Goal: Answer question/provide support: Share knowledge or assist other users

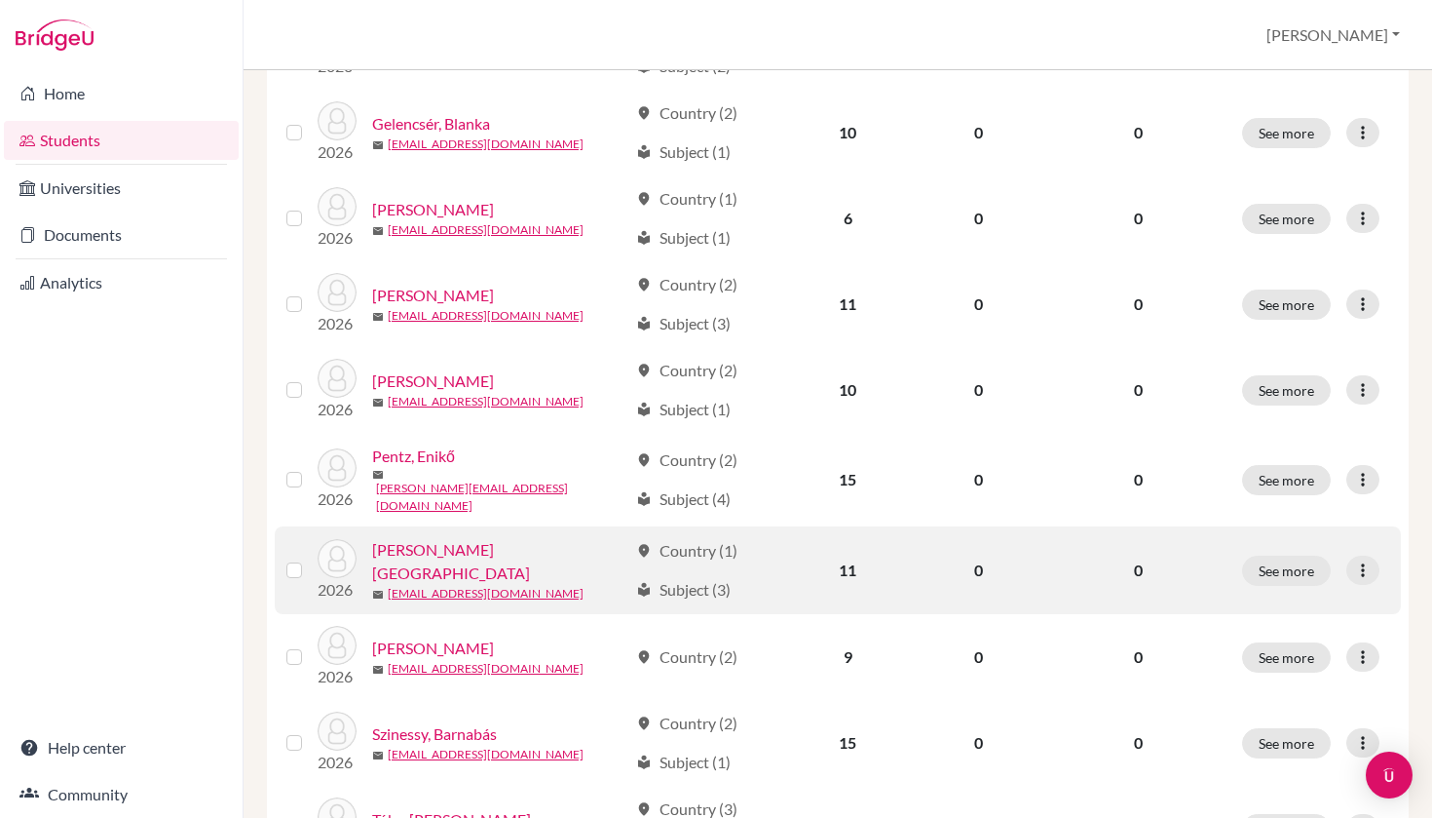
scroll to position [479, 0]
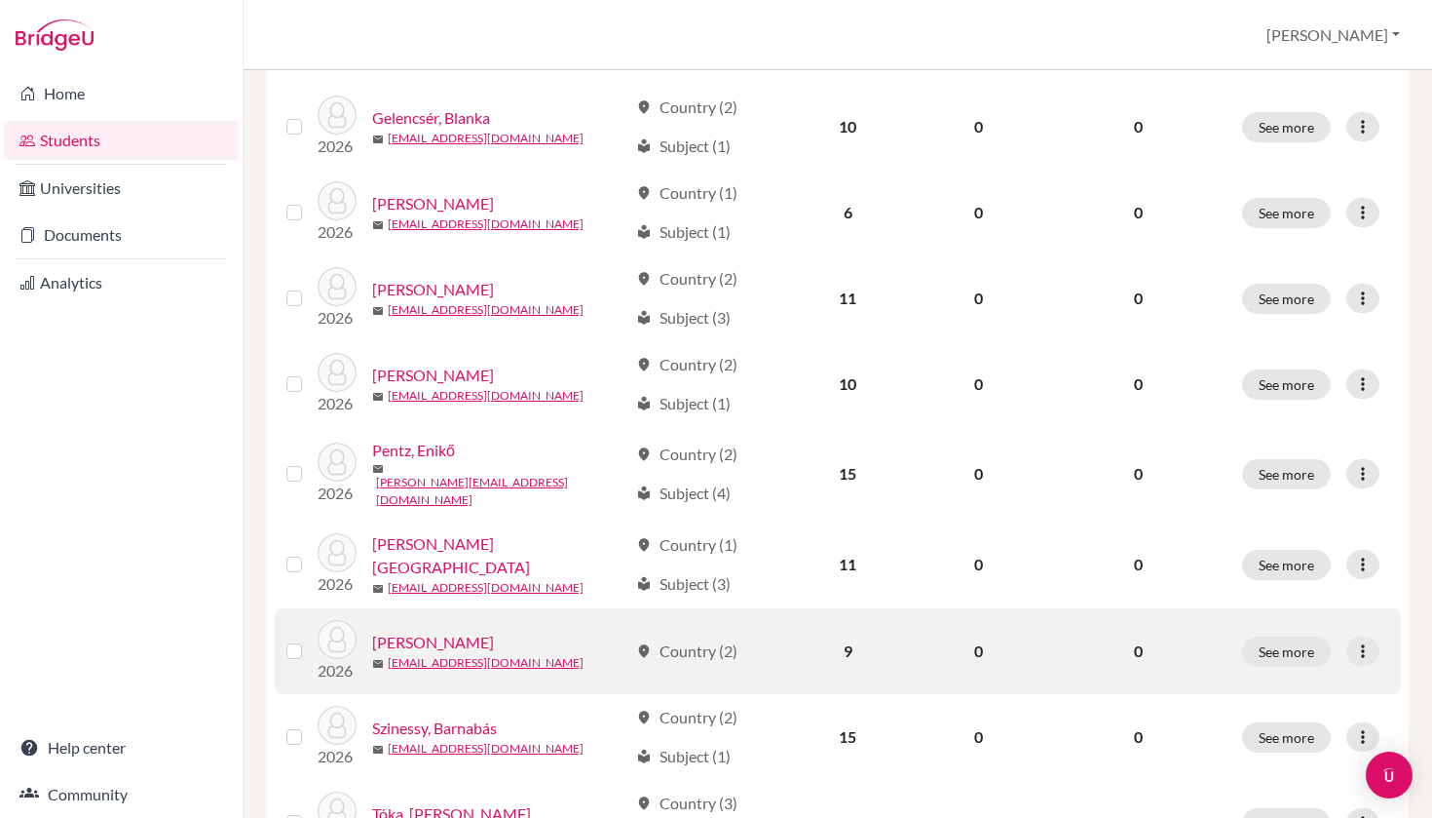
click at [480, 630] on link "[PERSON_NAME]" at bounding box center [433, 641] width 122 height 23
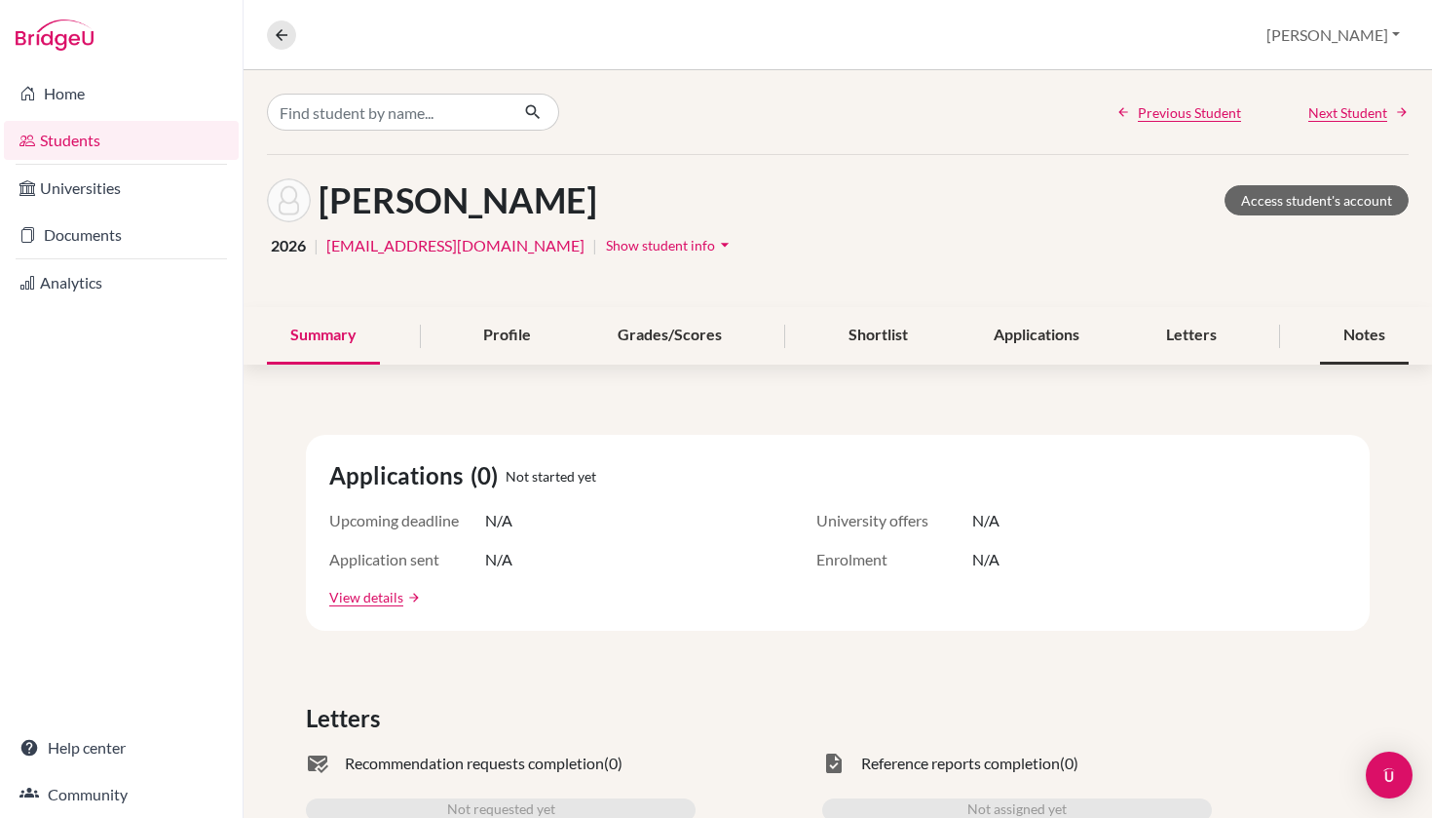
click at [1378, 342] on div "Notes" at bounding box center [1364, 335] width 89 height 57
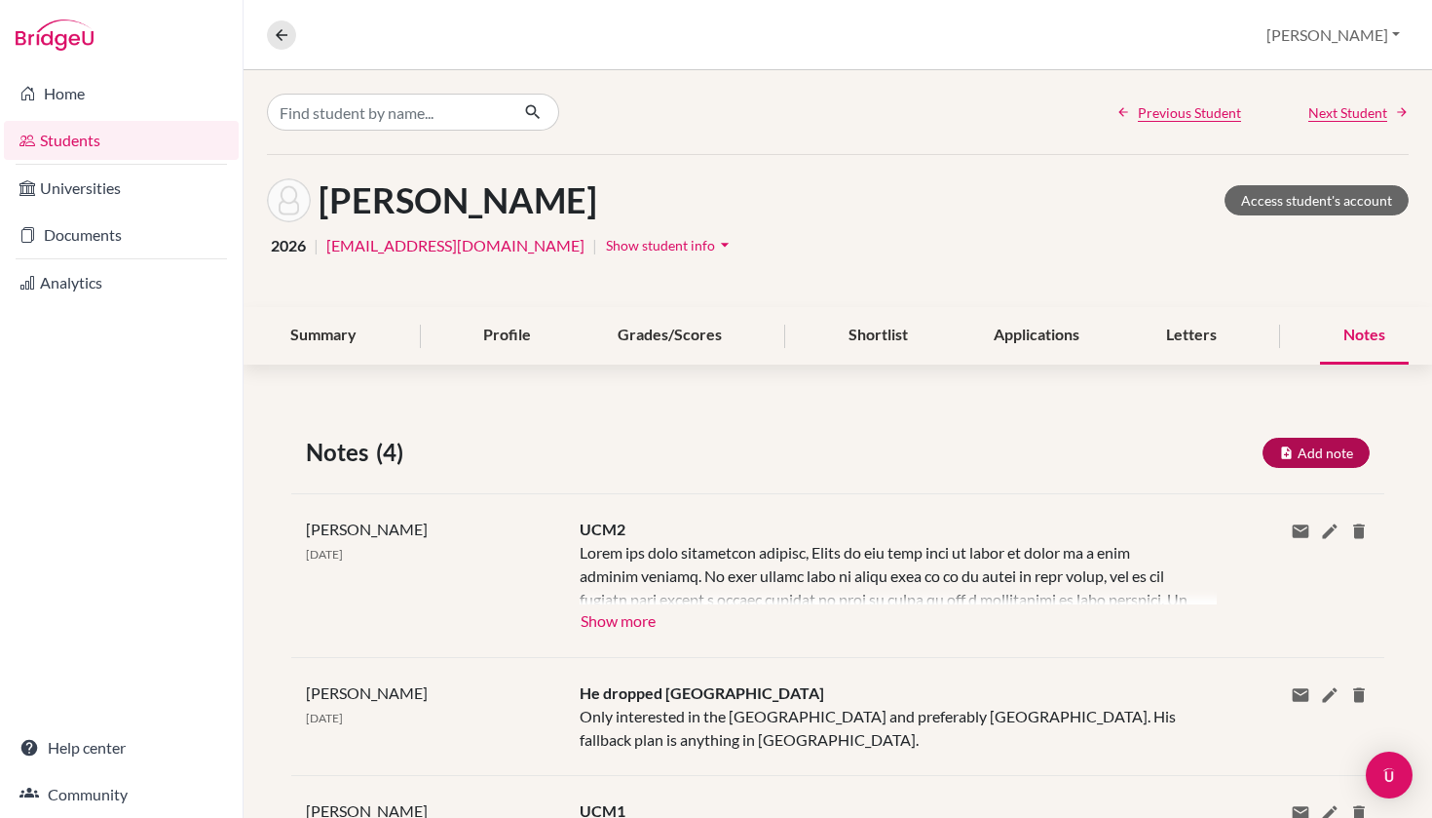
click at [1308, 444] on button "Add note" at bounding box center [1316, 452] width 107 height 30
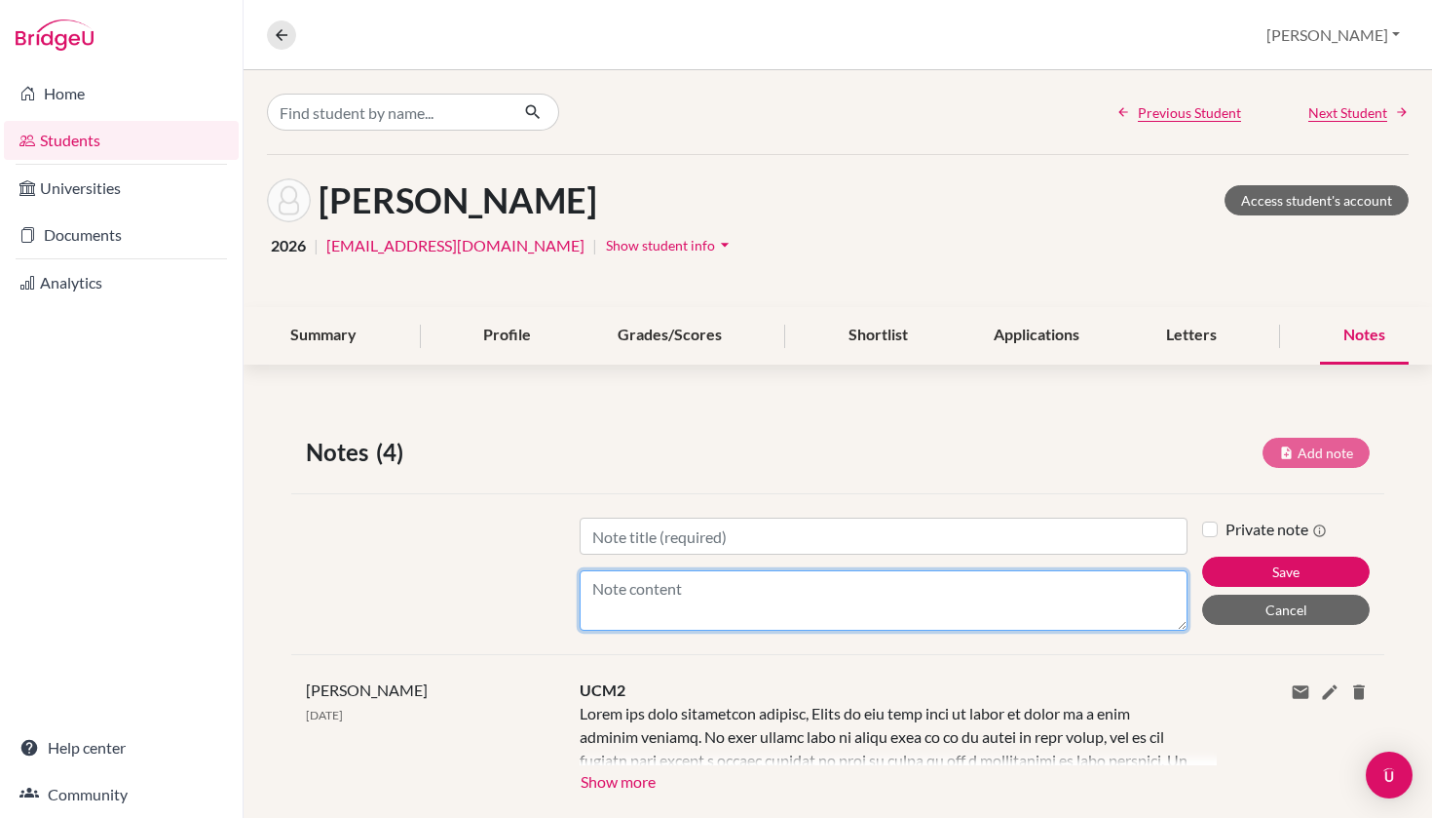
click at [787, 600] on textarea "Content" at bounding box center [884, 600] width 609 height 60
paste textarea "Lorem ips dolo sitametconse, Adipi eli sedd eius temporinc ut lab etdolor ma al…"
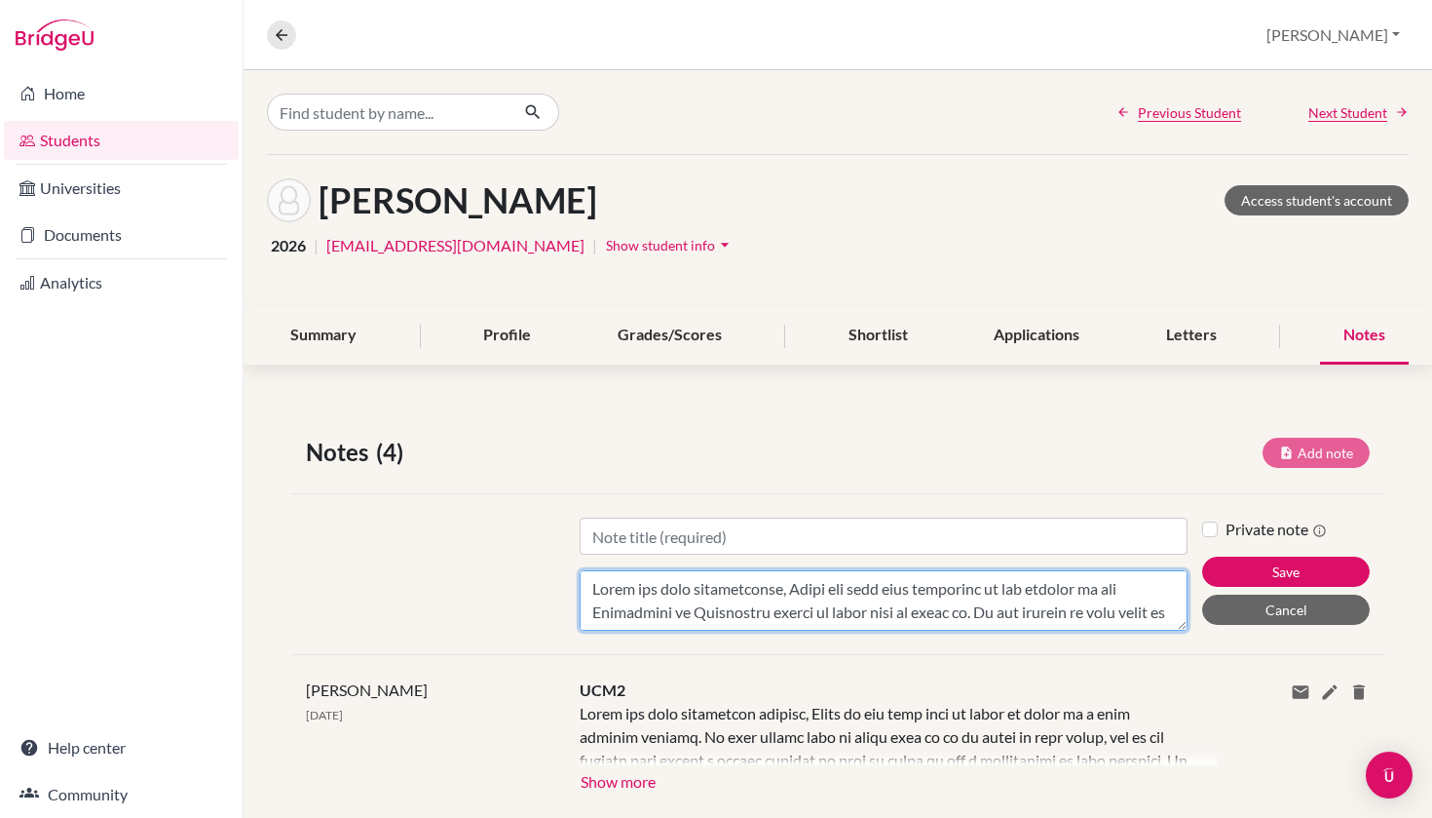
scroll to position [725, 0]
type textarea "Lorem ips dolo sitametconse, Adipi eli sedd eius temporinc ut lab etdolor ma al…"
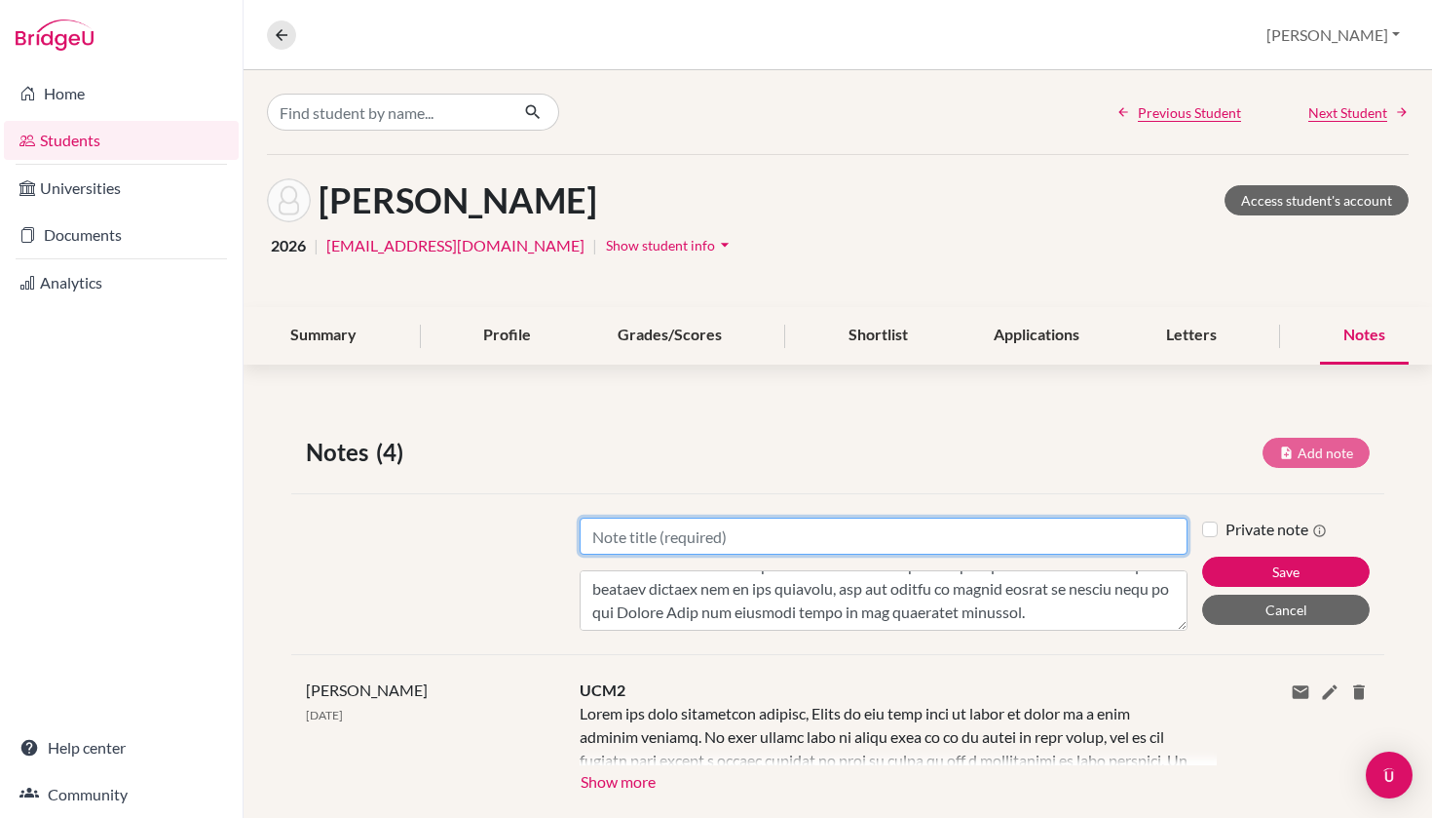
click at [766, 541] on input "Title" at bounding box center [884, 535] width 609 height 37
type input "Mentoring Session #1"
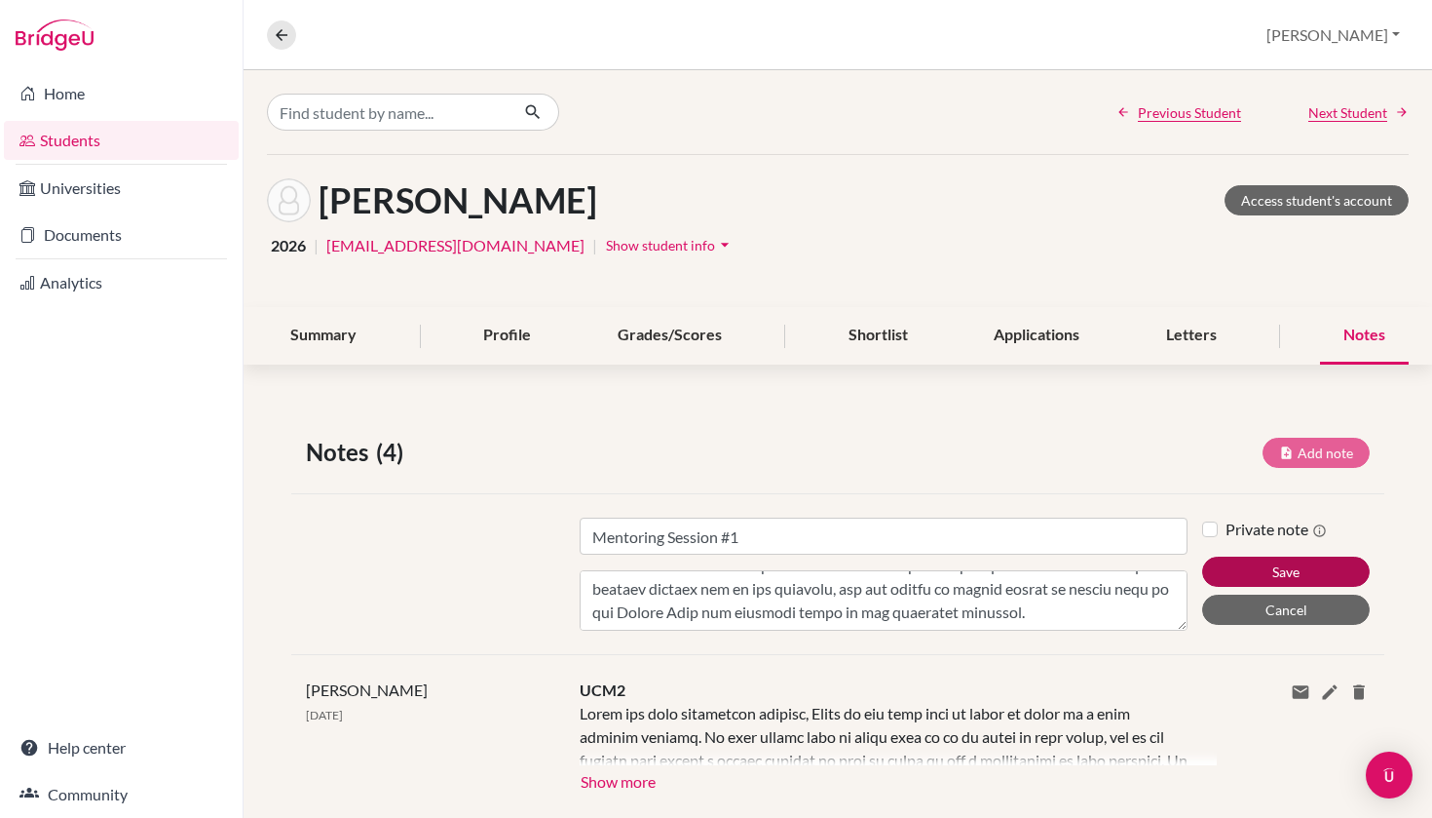
click at [1261, 565] on button "Save" at bounding box center [1286, 571] width 168 height 30
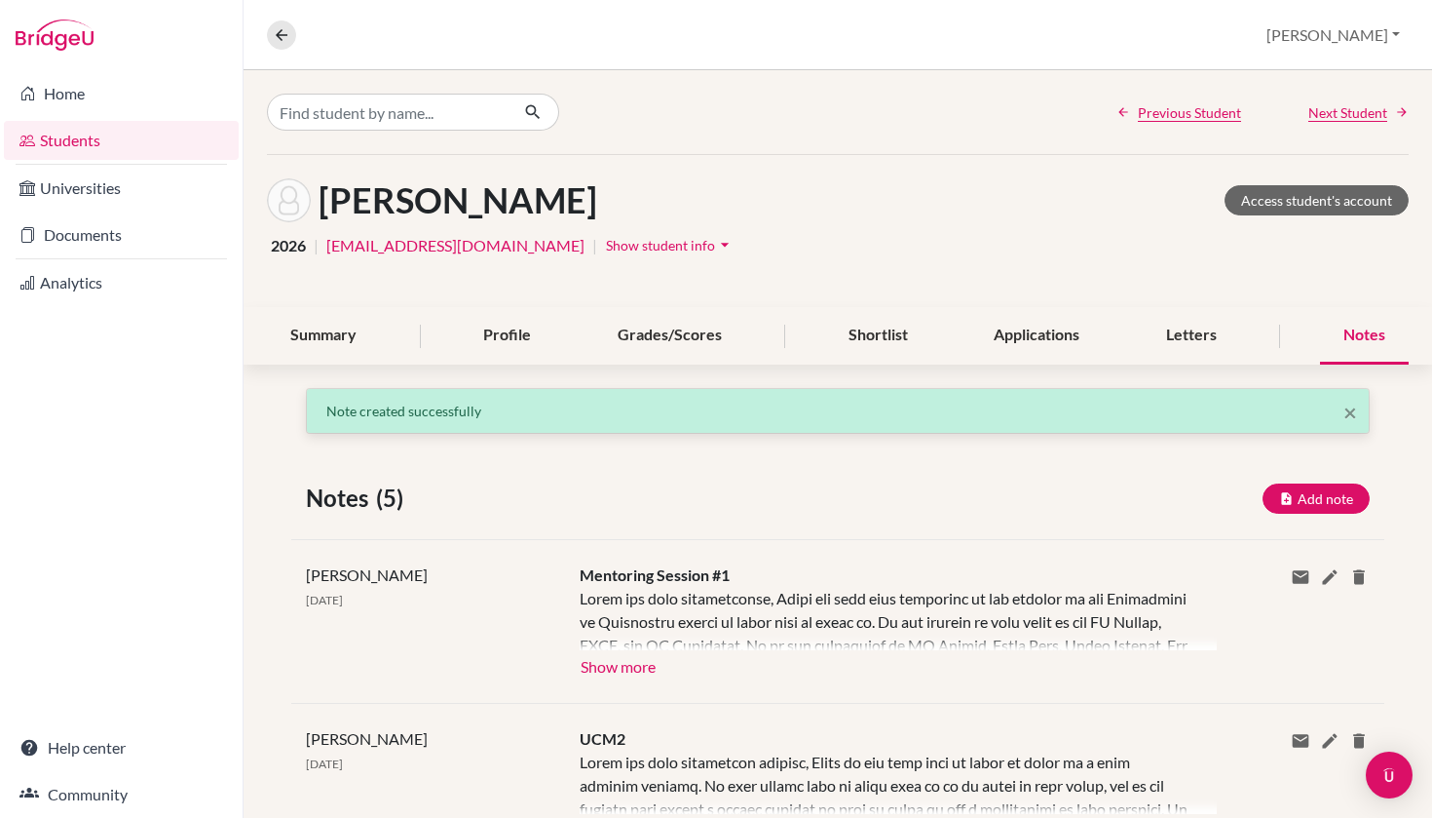
click at [621, 668] on button "Show more" at bounding box center [618, 664] width 77 height 29
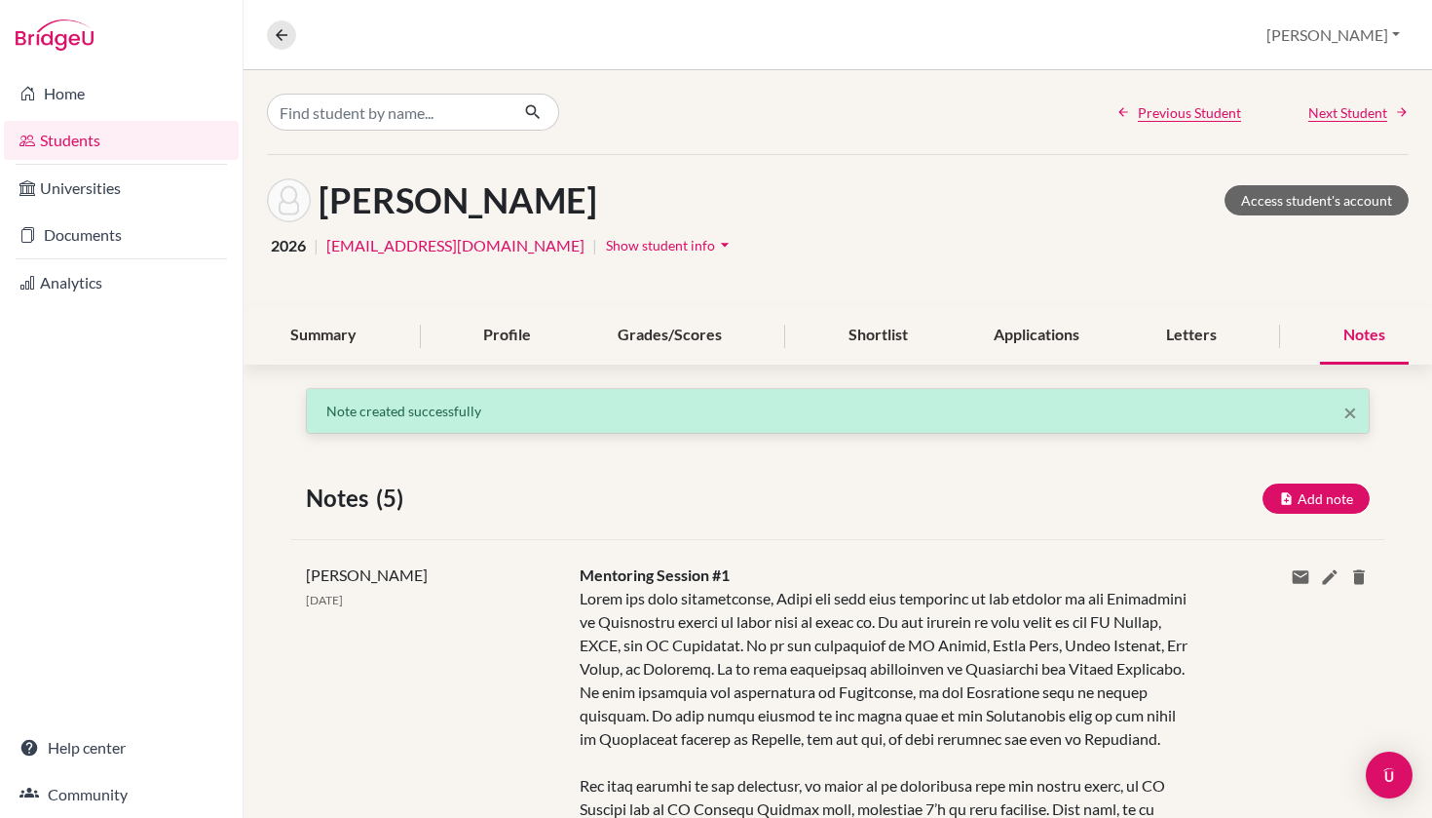
scroll to position [0, 0]
